Goal: Information Seeking & Learning: Learn about a topic

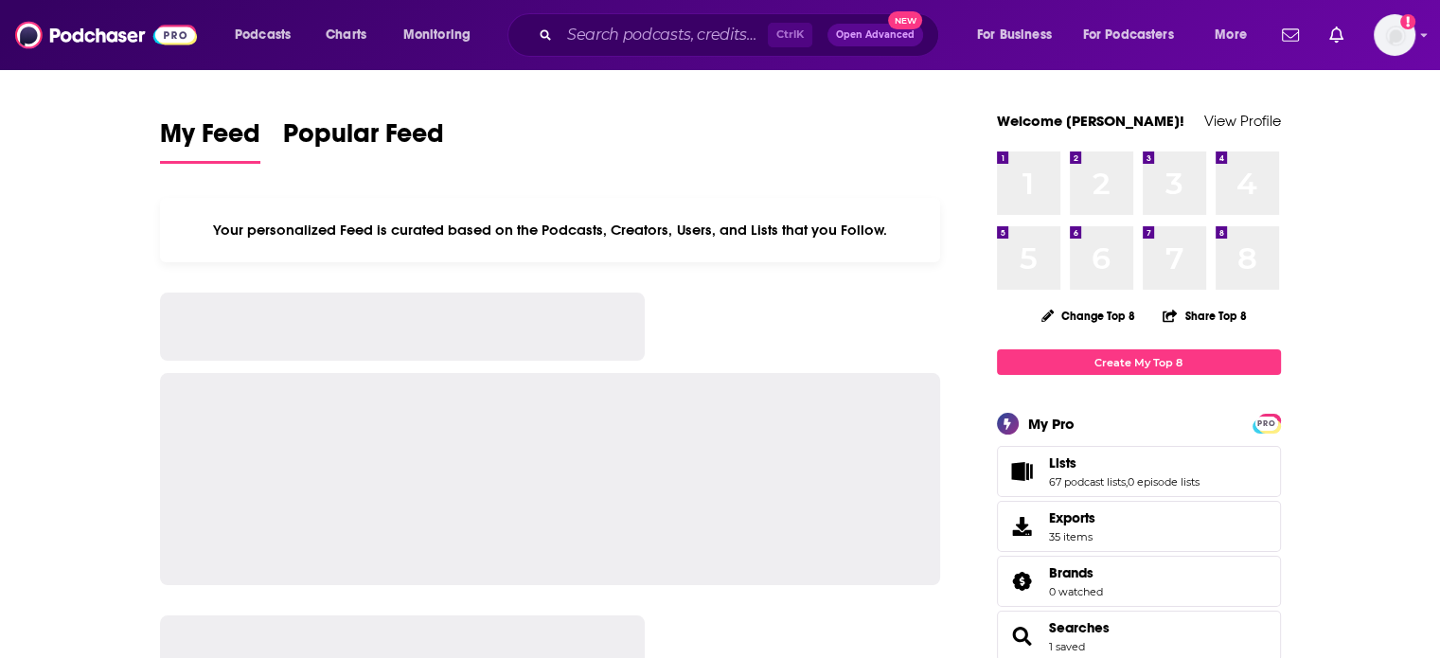
click at [625, 18] on div "Ctrl K Open Advanced New" at bounding box center [724, 35] width 432 height 44
click at [609, 33] on input "Search podcasts, credits, & more..." at bounding box center [664, 35] width 208 height 30
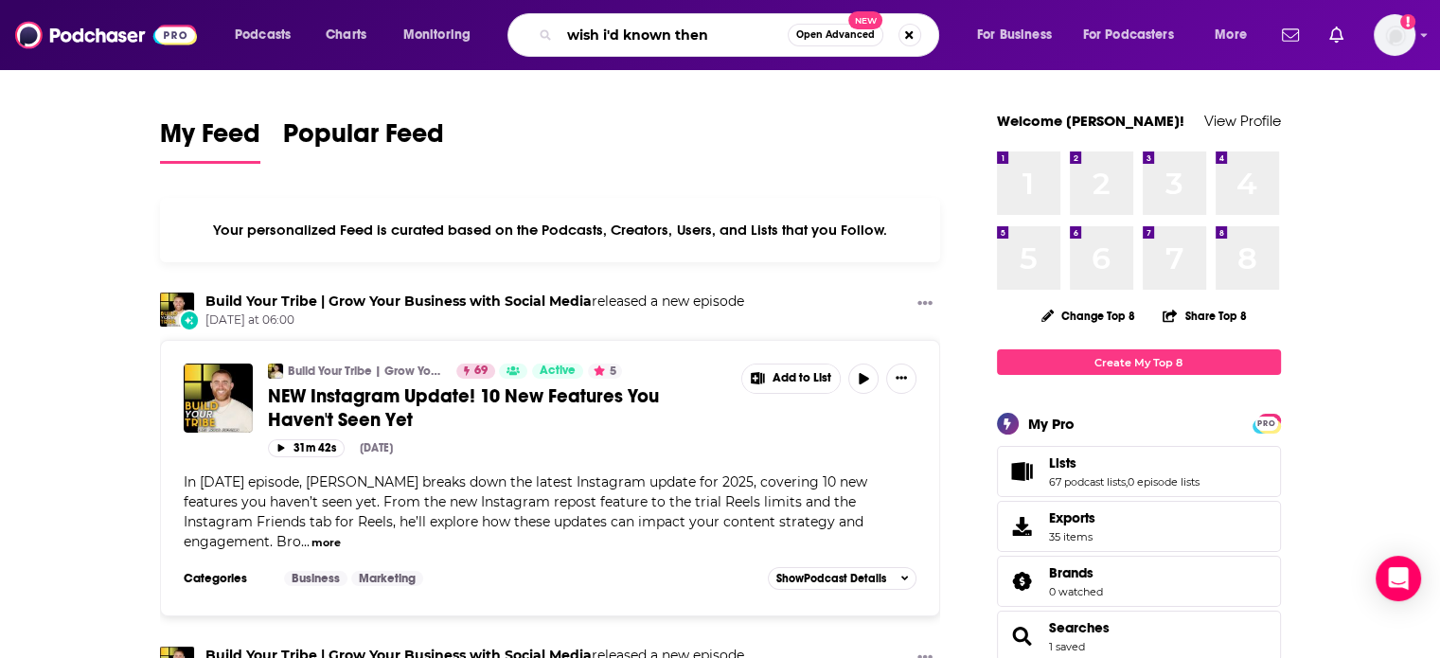
type input "wish i'd known then"
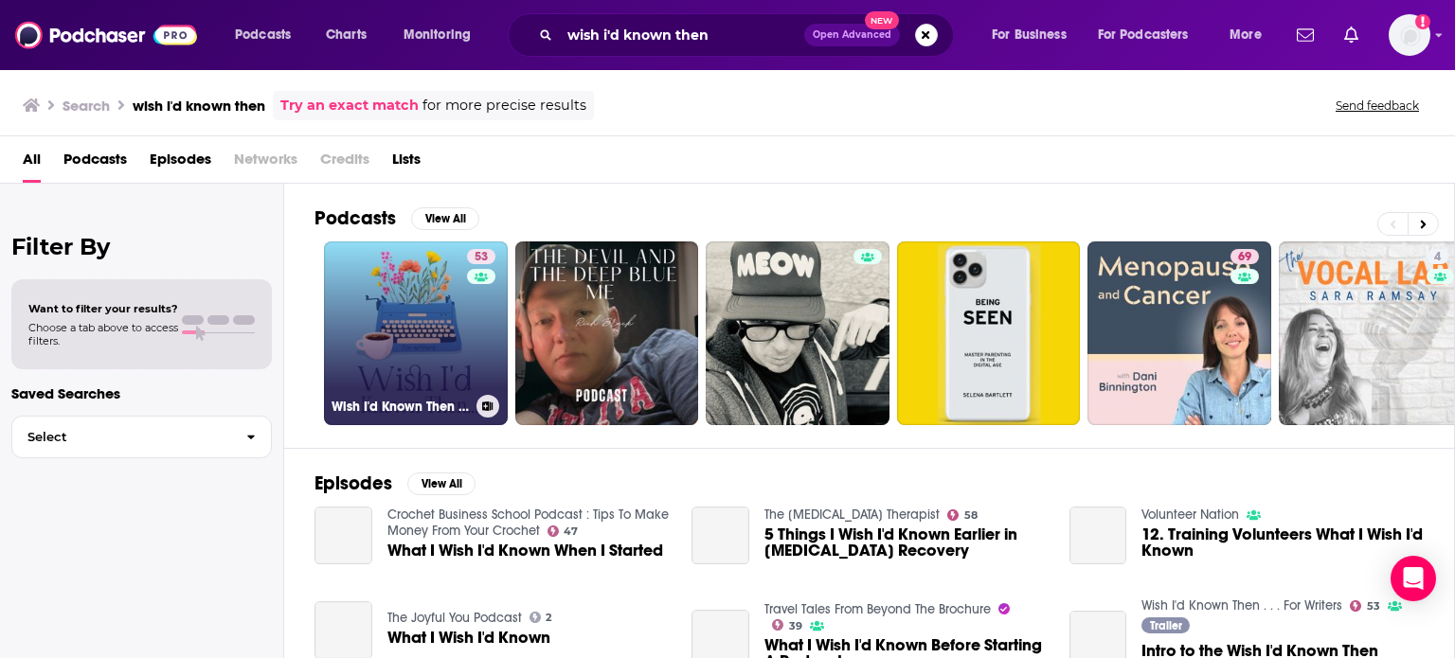
click at [460, 310] on link "53 Wish I'd Known Then . . . For Writers" at bounding box center [416, 333] width 184 height 184
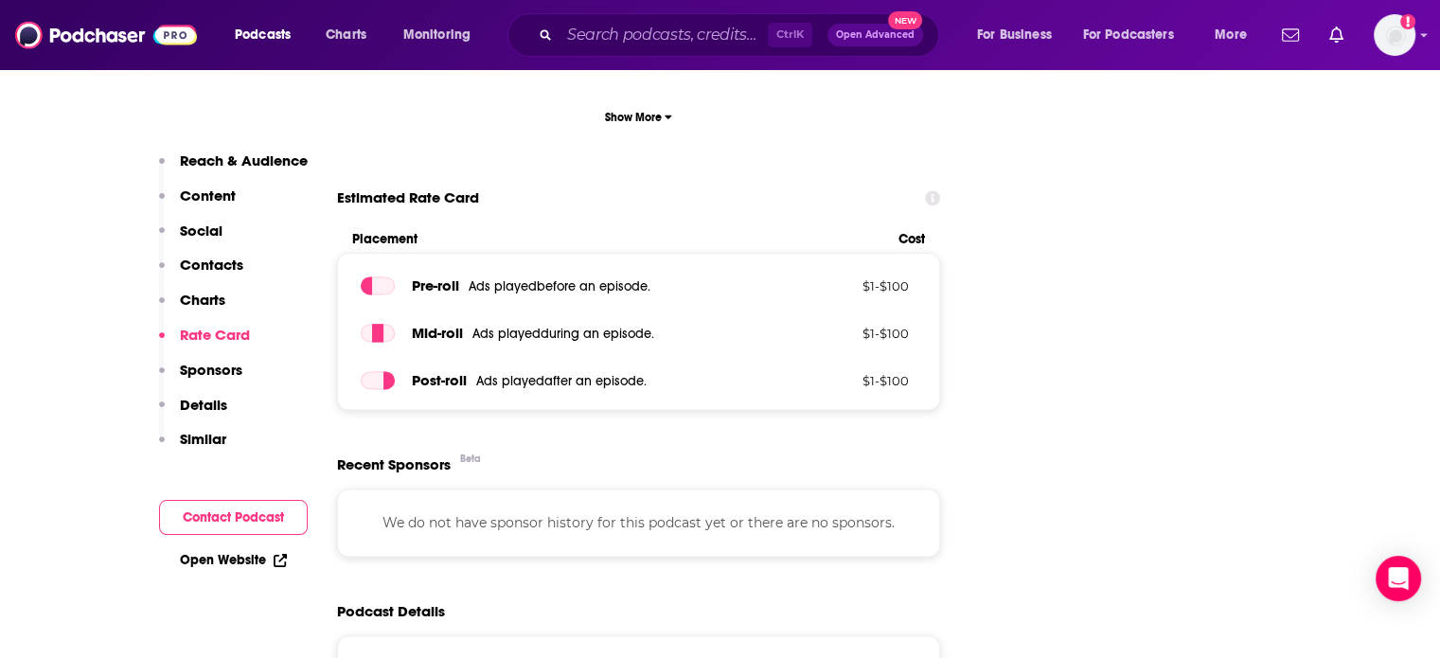
scroll to position [2462, 0]
